Goal: Task Accomplishment & Management: Use online tool/utility

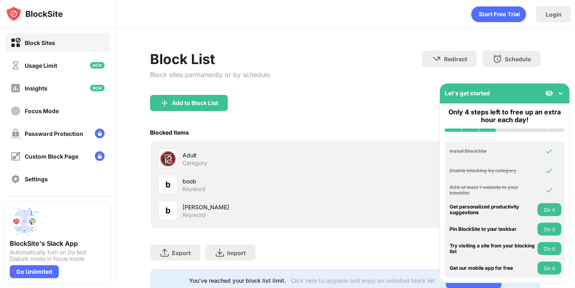
click at [294, 35] on div "Block List Block sites permanently or by schedule Redirect Choose a site to be …" at bounding box center [346, 171] width 460 height 286
click at [225, 131] on div "Blocked Items Whitelist mode Block all websites except for those in your whitel…" at bounding box center [345, 132] width 391 height 17
click at [560, 95] on img at bounding box center [561, 93] width 8 height 8
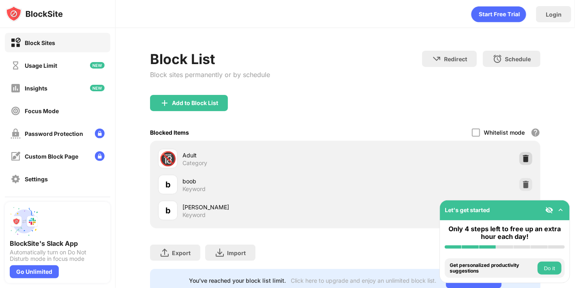
scroll to position [32, 0]
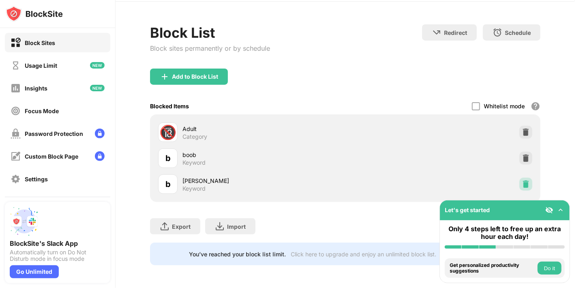
click at [522, 181] on img at bounding box center [526, 184] width 8 height 8
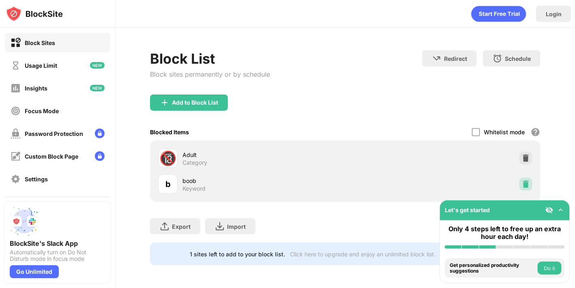
click at [522, 180] on img at bounding box center [526, 184] width 8 height 8
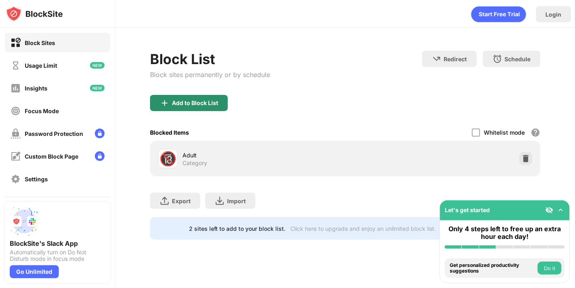
click at [217, 104] on div "Add to Block List" at bounding box center [195, 103] width 46 height 6
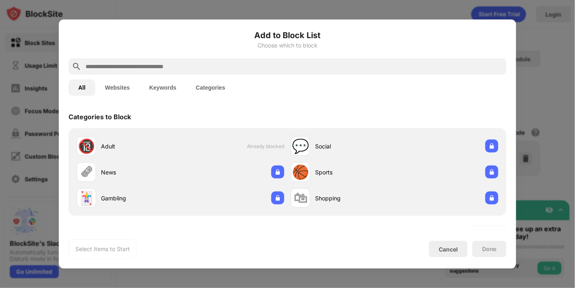
click at [192, 64] on input "text" at bounding box center [294, 67] width 419 height 10
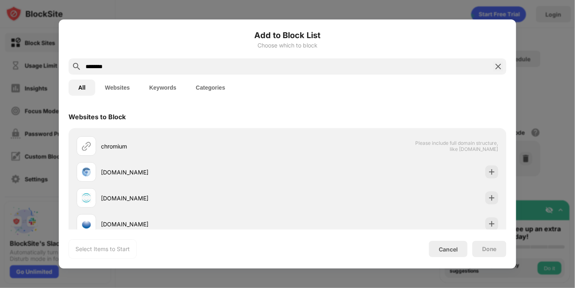
type input "********"
click at [161, 91] on button "Keywords" at bounding box center [163, 88] width 47 height 16
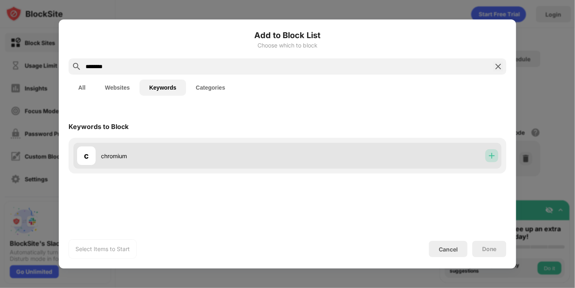
click at [492, 159] on img at bounding box center [492, 156] width 8 height 8
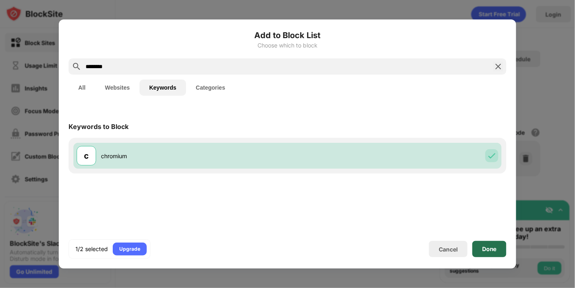
click at [496, 247] on div "Done" at bounding box center [489, 249] width 15 height 6
